Goal: Find contact information: Find contact information

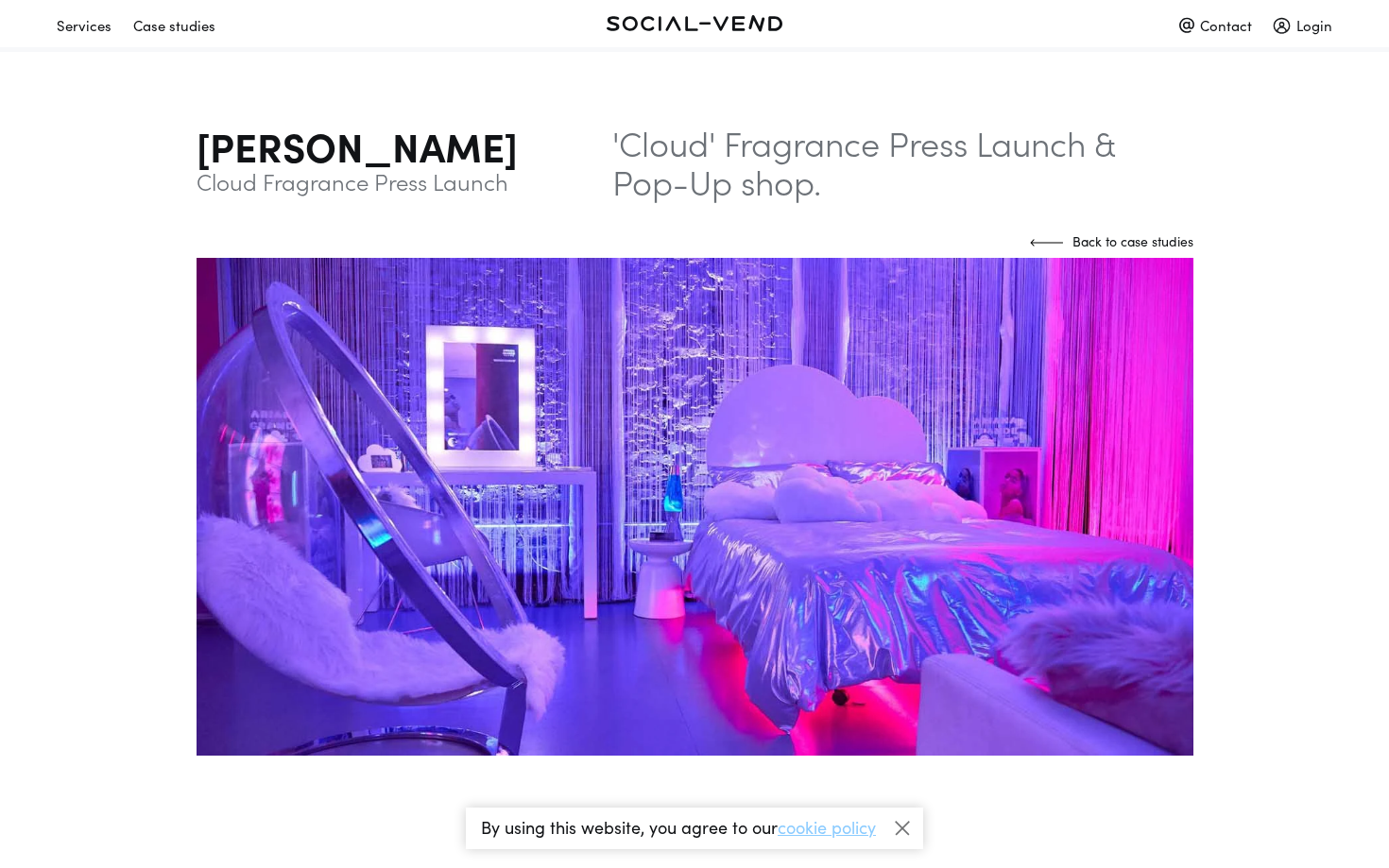
click at [708, 24] on link at bounding box center [694, 23] width 425 height 33
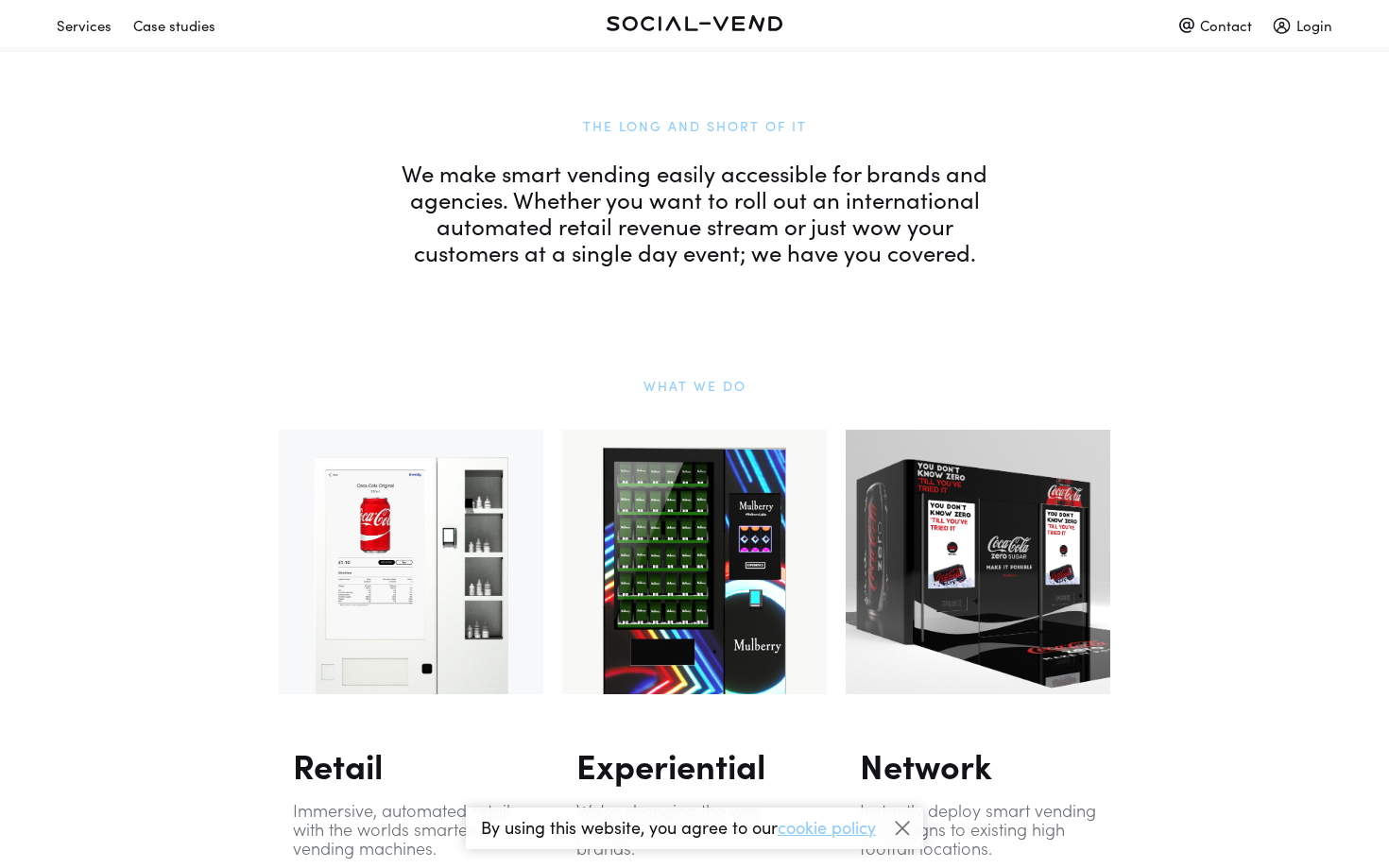
scroll to position [1108, 0]
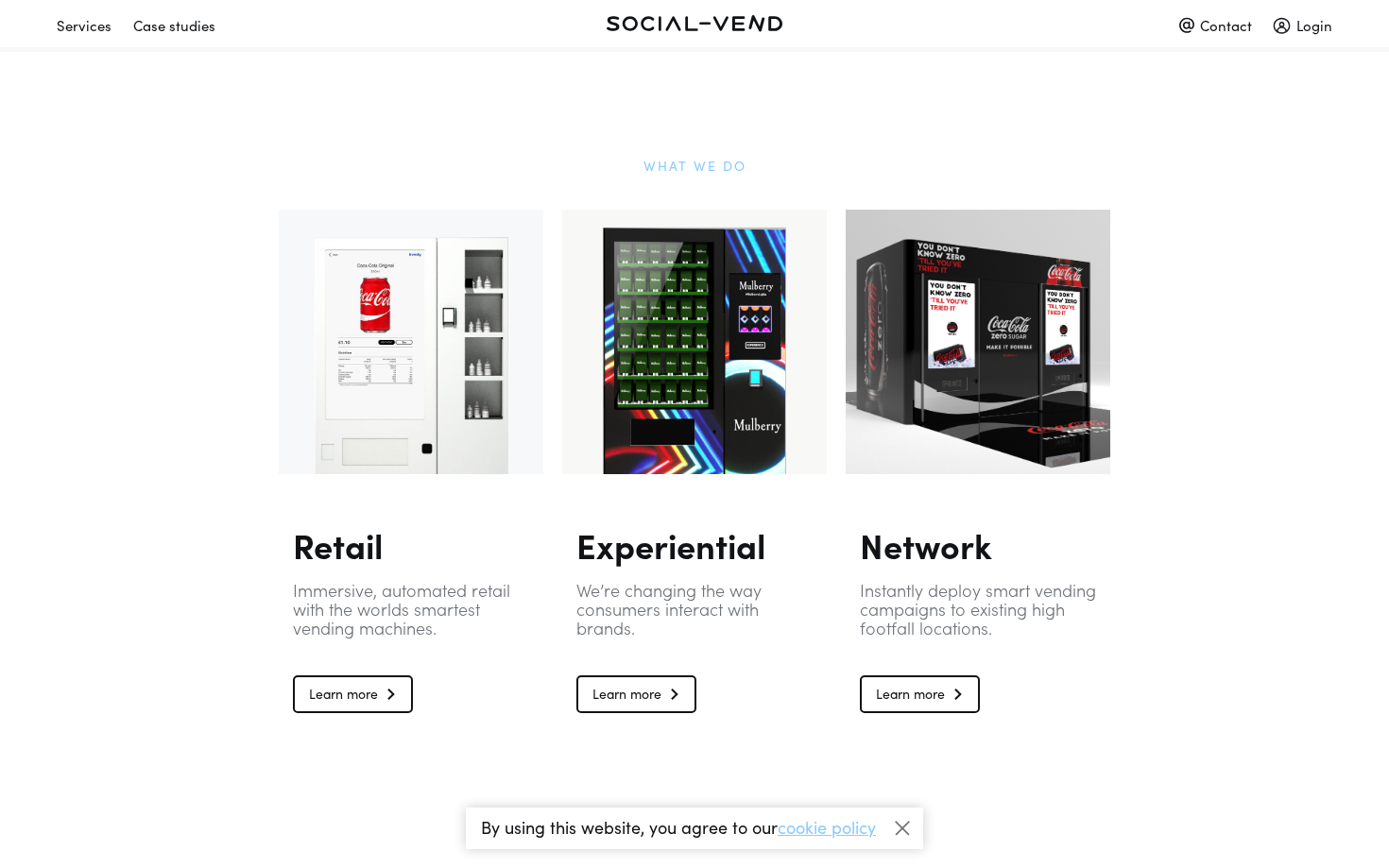
click at [651, 678] on link "Learn more" at bounding box center [635, 694] width 120 height 38
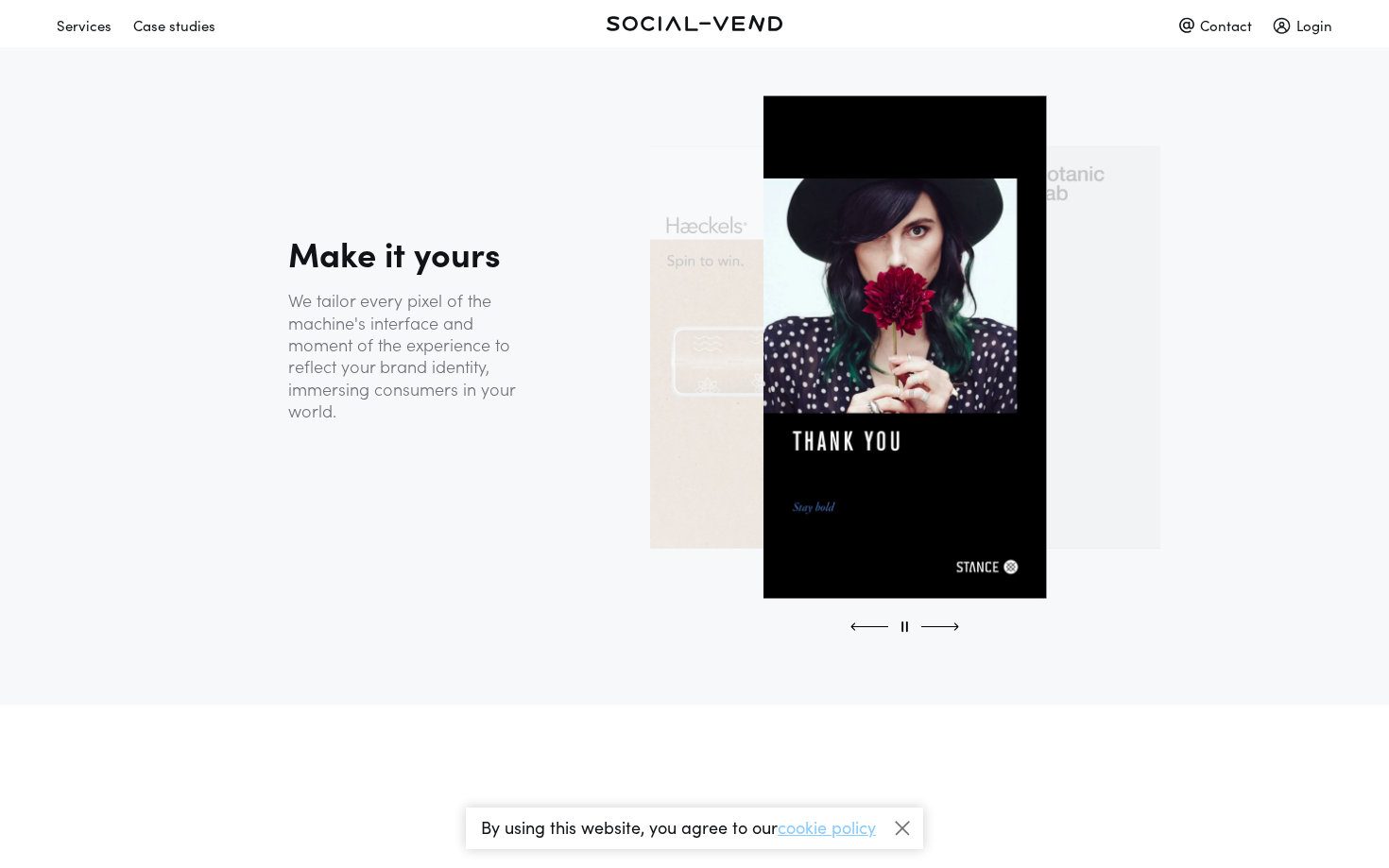
scroll to position [1667, 0]
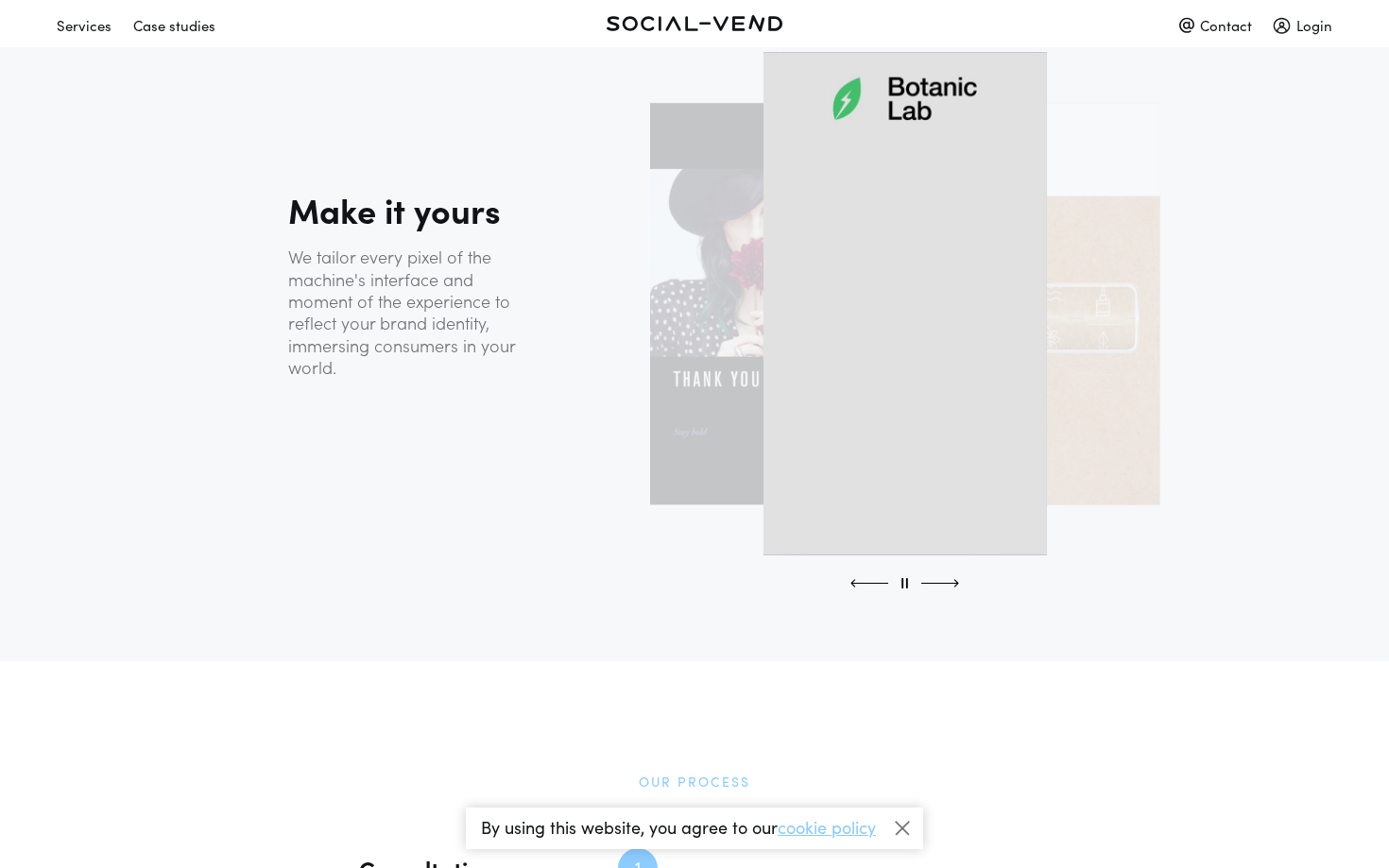
click at [1205, 28] on div "Contact" at bounding box center [1215, 25] width 73 height 33
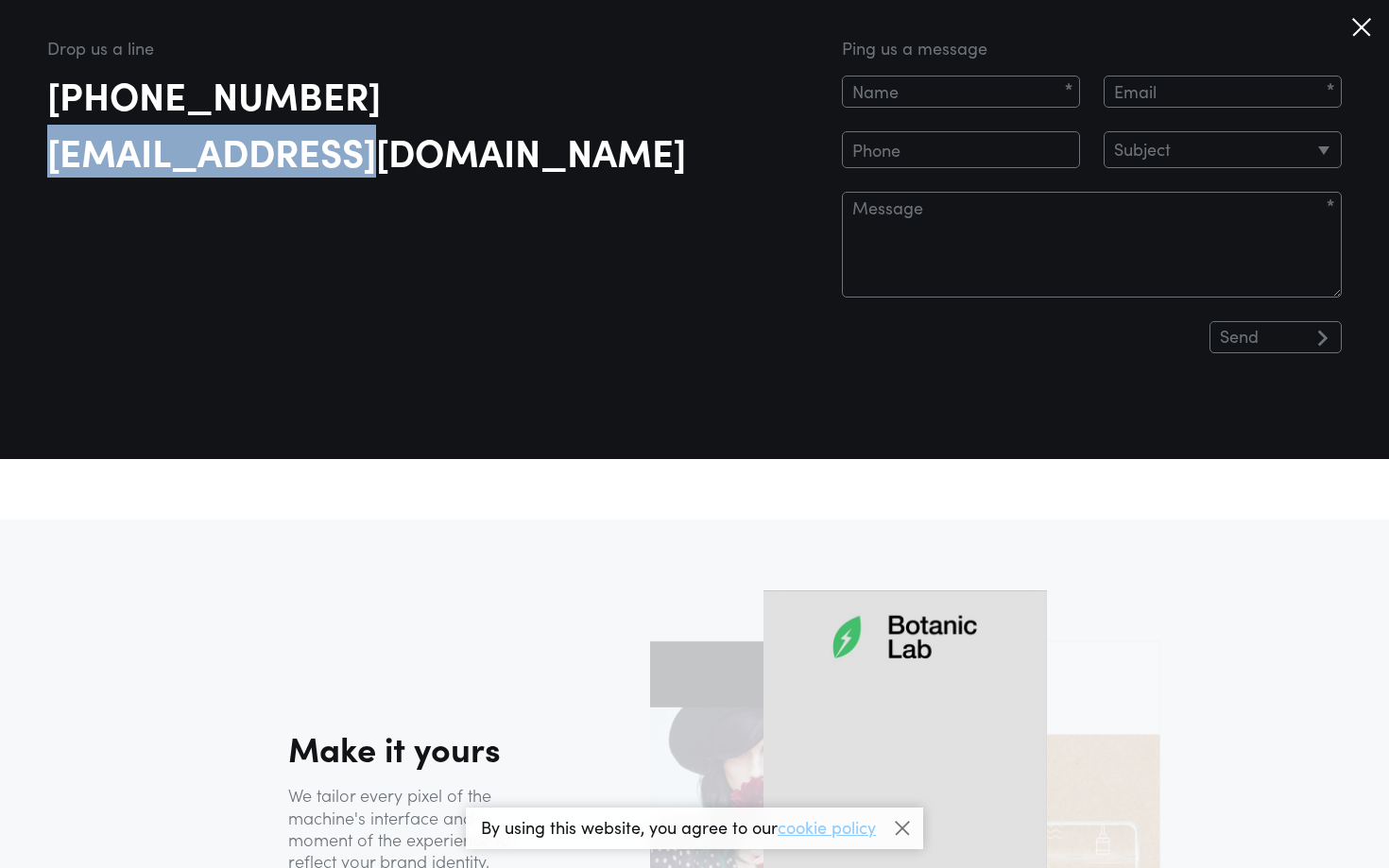
drag, startPoint x: 47, startPoint y: 154, endPoint x: 332, endPoint y: 140, distance: 285.3
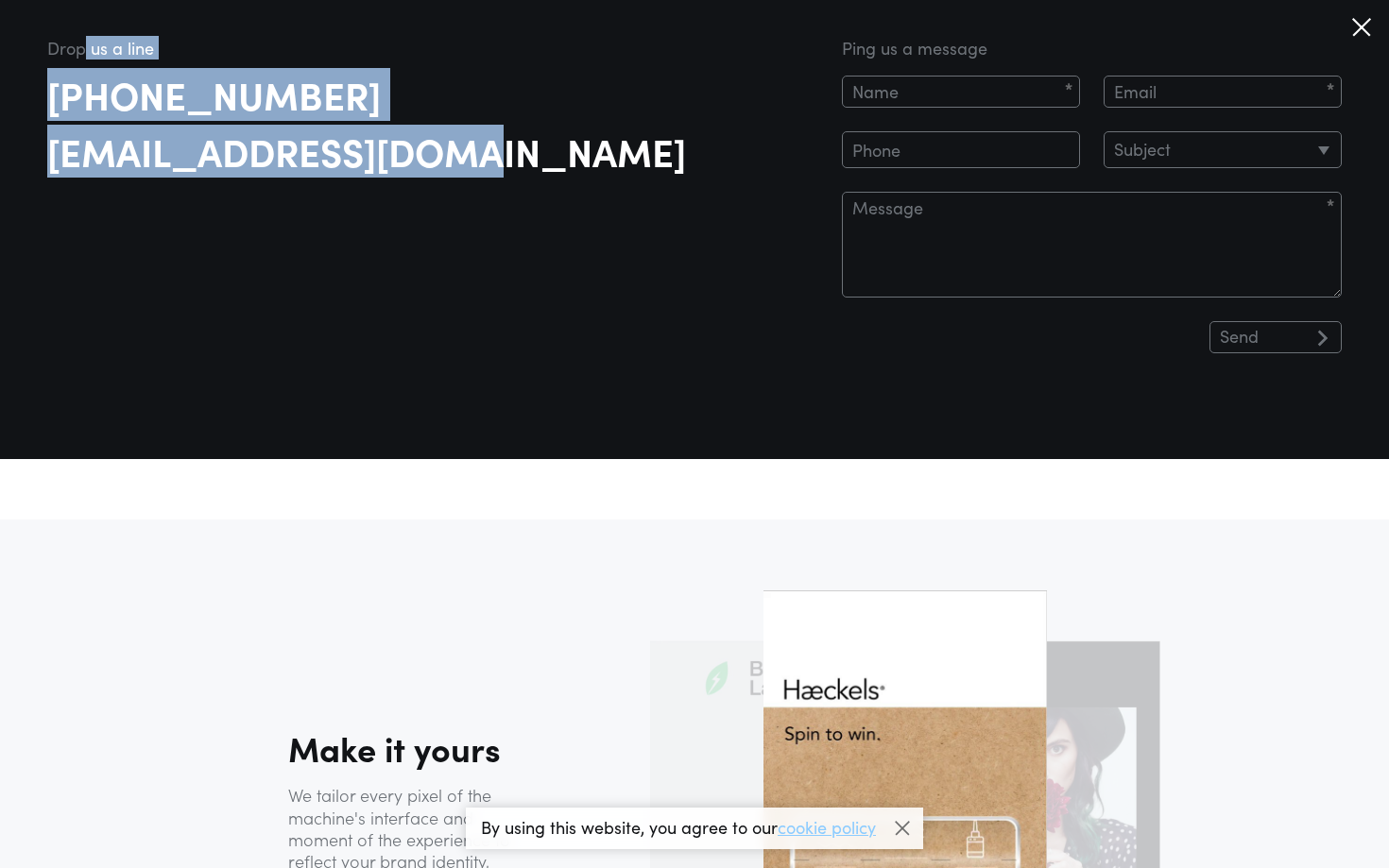
drag, startPoint x: 88, startPoint y: 54, endPoint x: 461, endPoint y: 165, distance: 389.2
click at [461, 165] on div "Drop us a line [PHONE_NUMBER] [EMAIL_ADDRESS][DOMAIN_NAME]" at bounding box center [411, 105] width 728 height 130
copy div "us a line [PHONE_NUMBER] [EMAIL_ADDRESS][DOMAIN_NAME]"
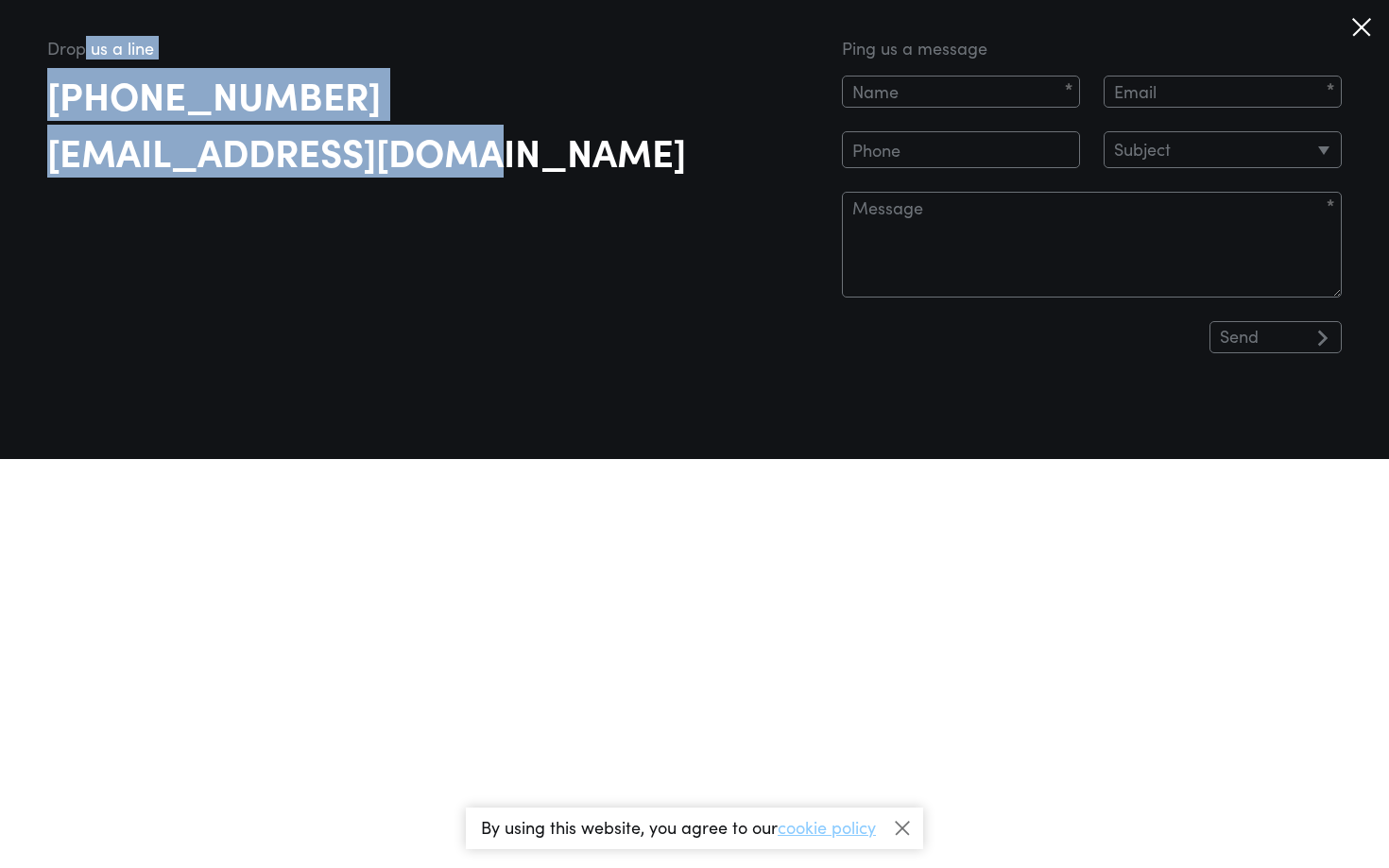
scroll to position [0, 0]
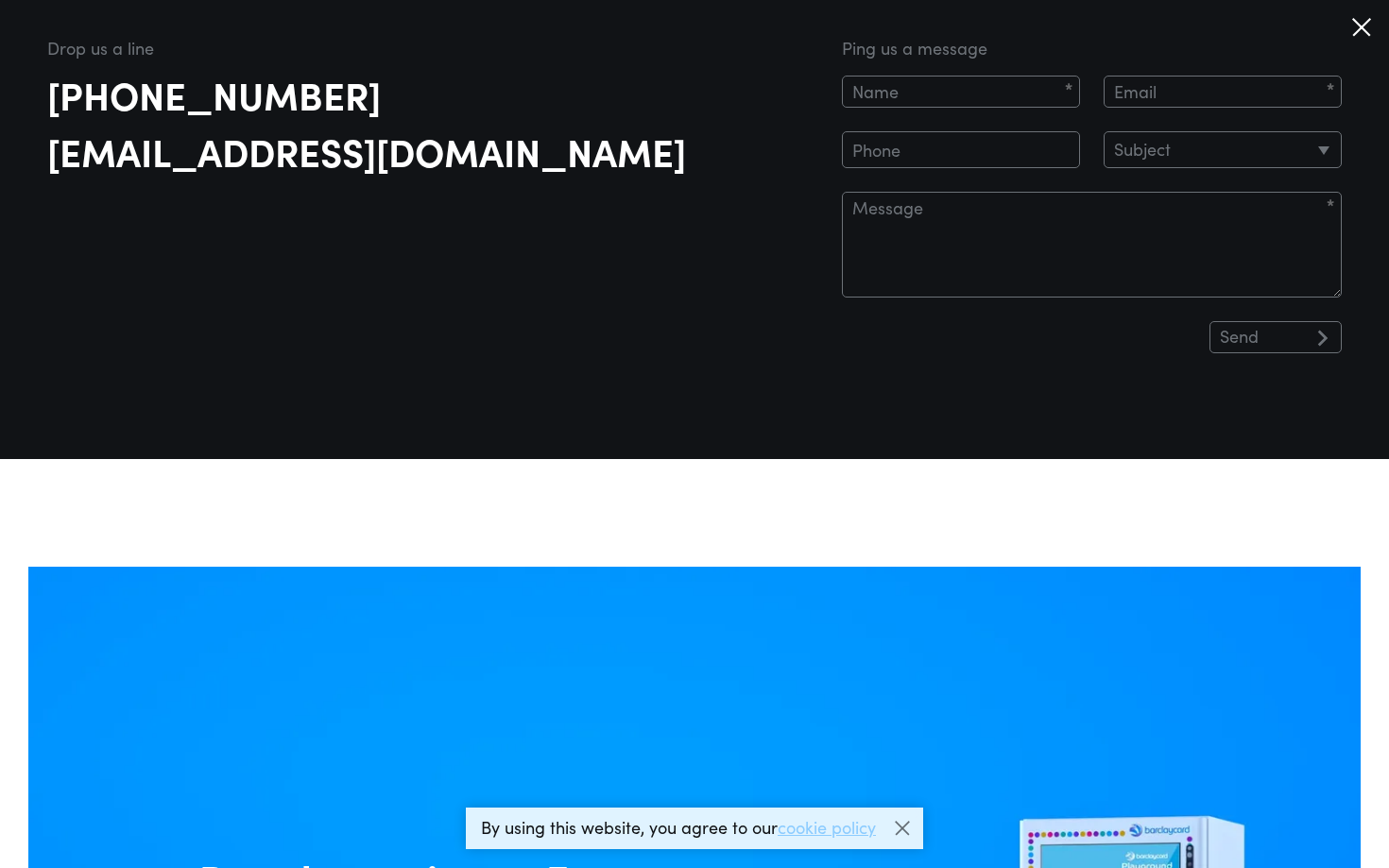
click at [1356, 27] on div at bounding box center [1361, 28] width 36 height 36
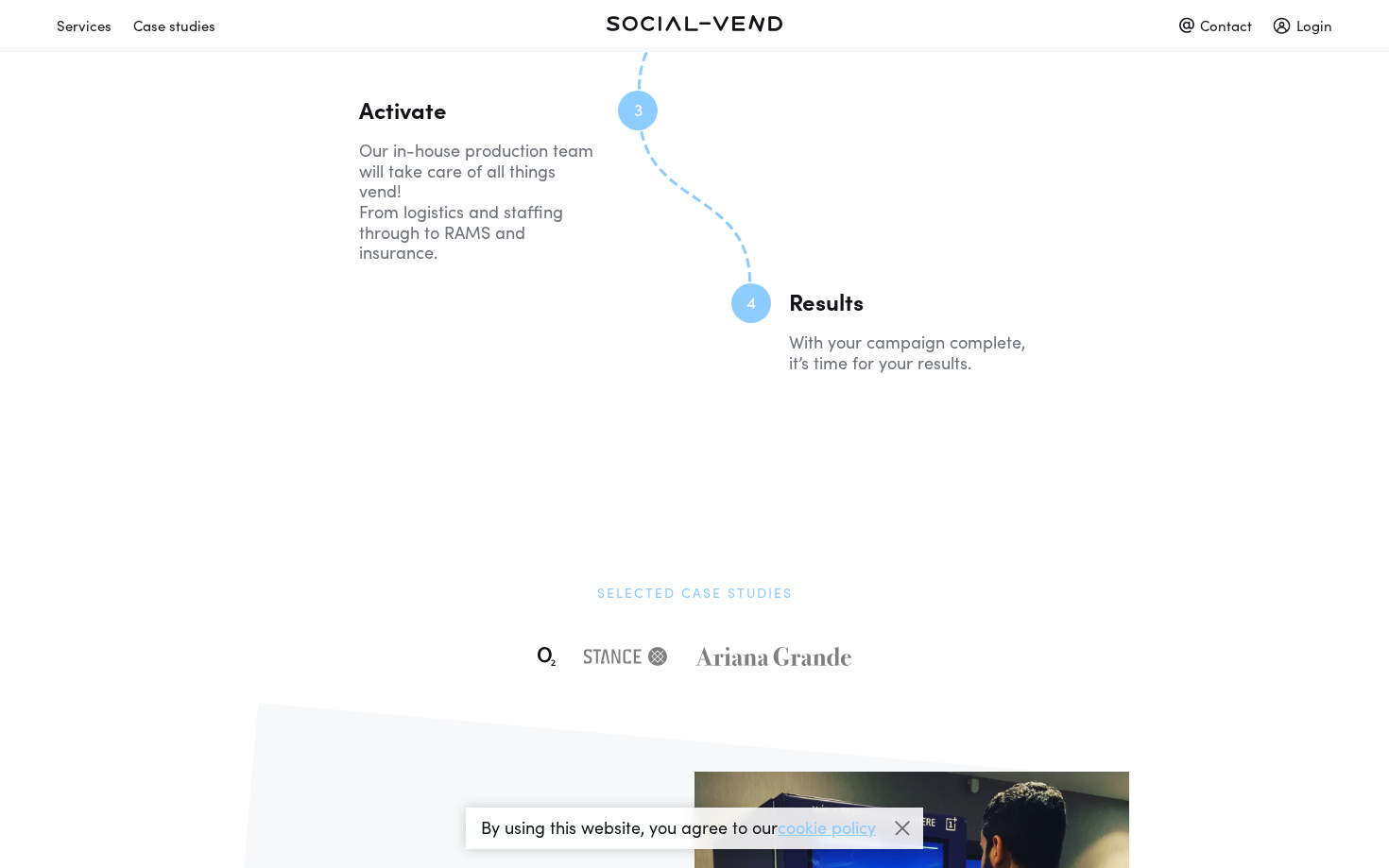
scroll to position [3292, 0]
